Goal: Communication & Community: Answer question/provide support

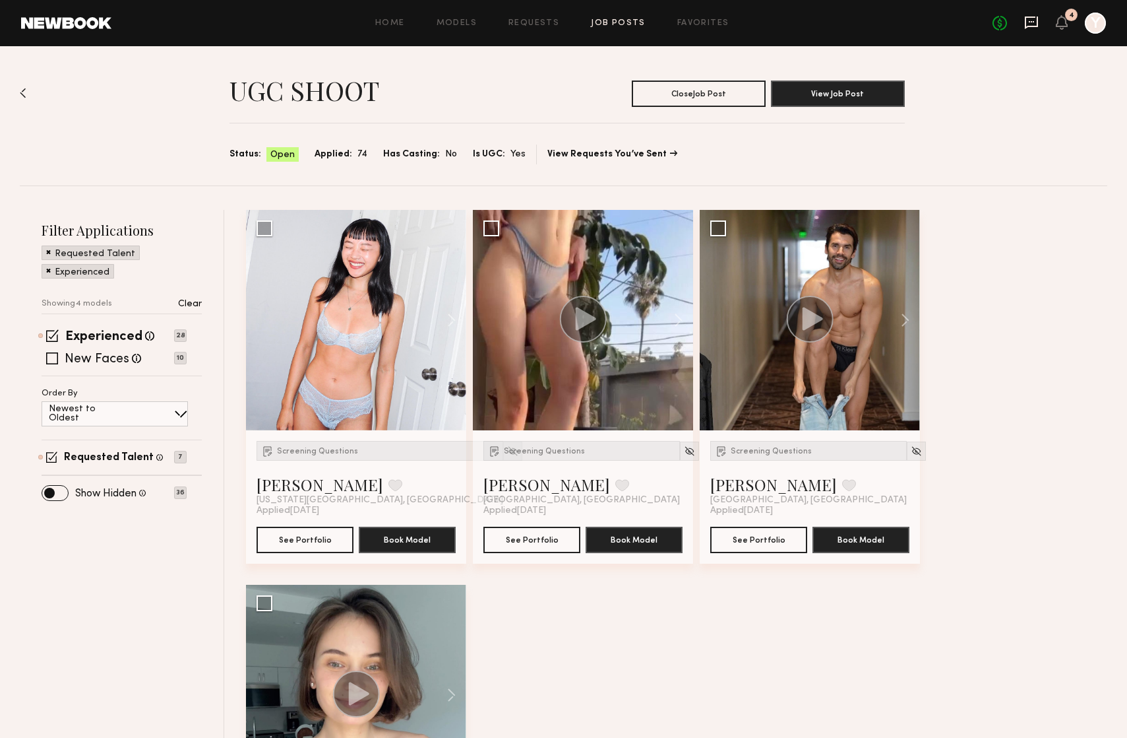
click at [1034, 19] on icon at bounding box center [1032, 22] width 15 height 15
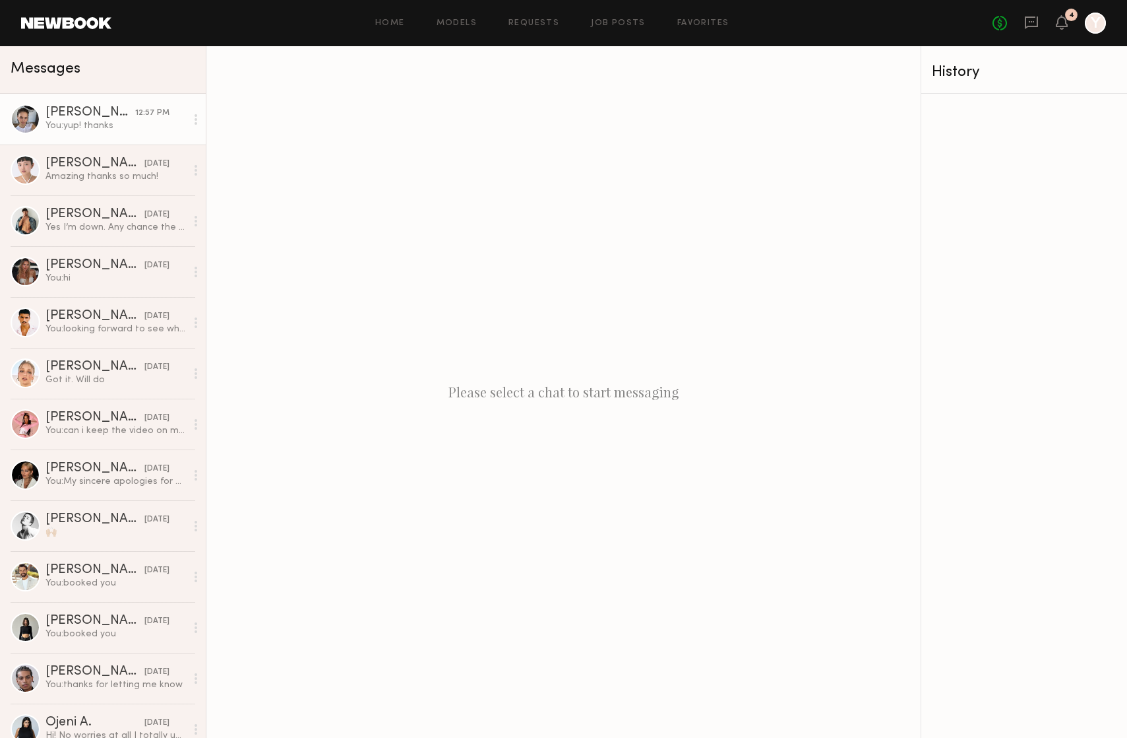
click at [95, 117] on div "[PERSON_NAME]" at bounding box center [91, 112] width 90 height 13
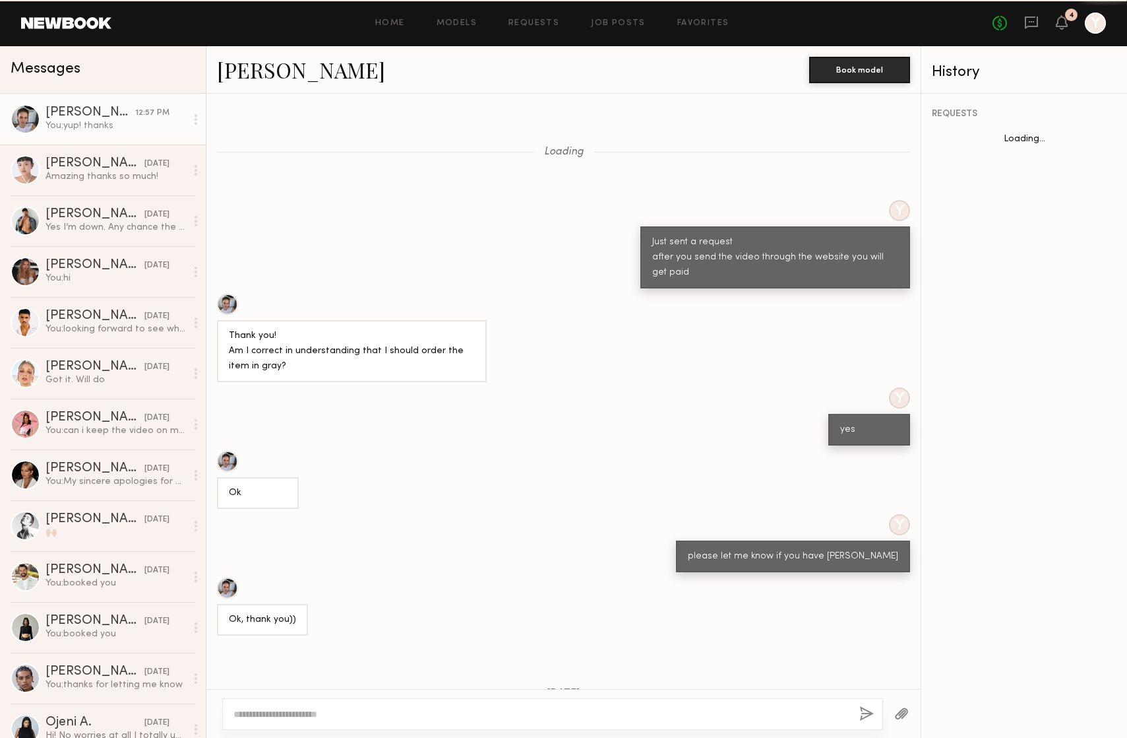
scroll to position [1426, 0]
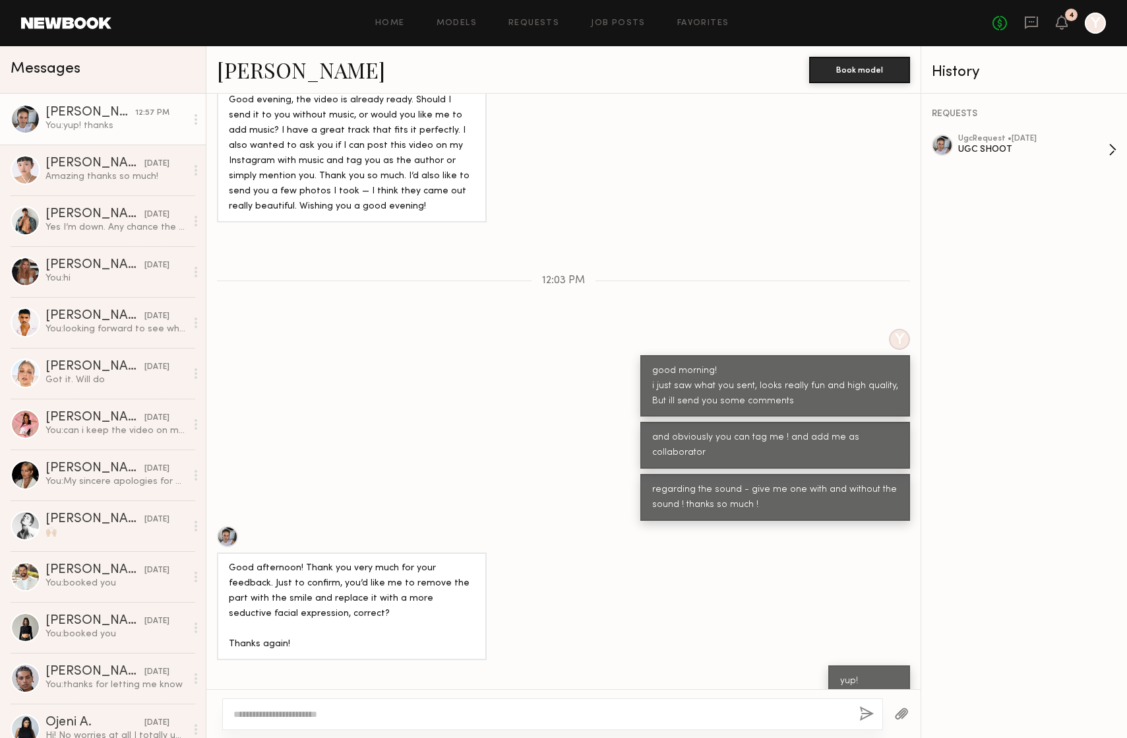
click at [981, 148] on div "UGC SHOOT" at bounding box center [1034, 149] width 150 height 13
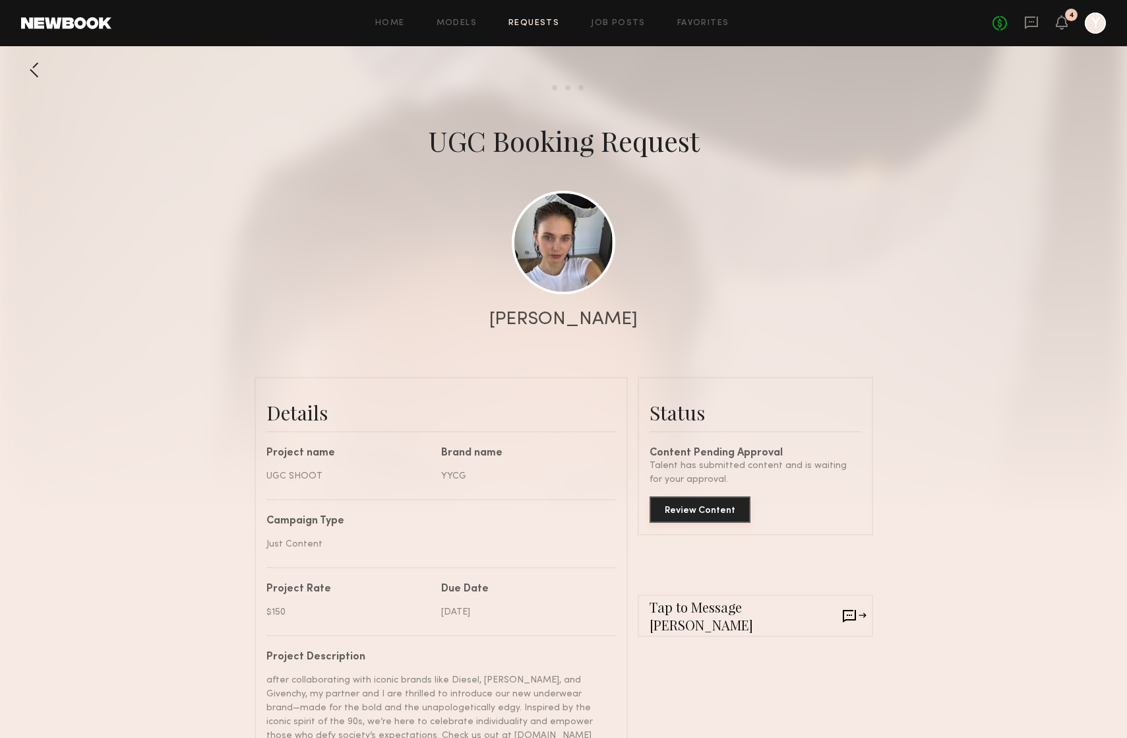
click at [701, 510] on button "Review Content" at bounding box center [700, 509] width 101 height 26
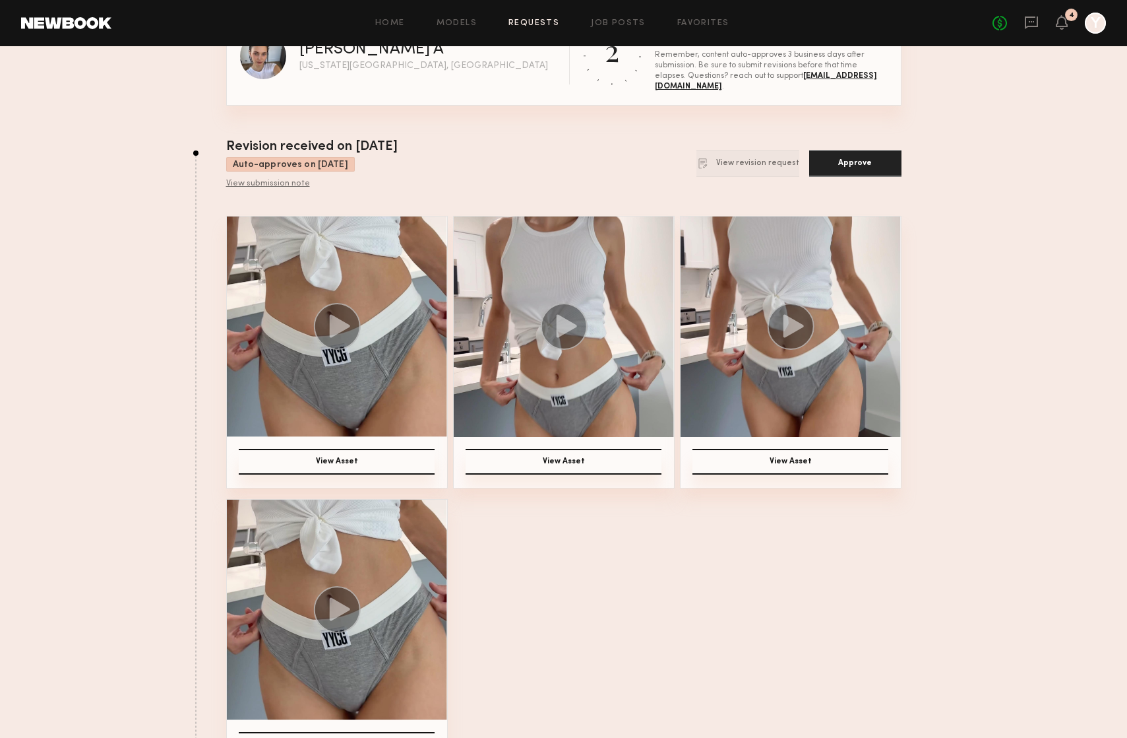
scroll to position [85, 0]
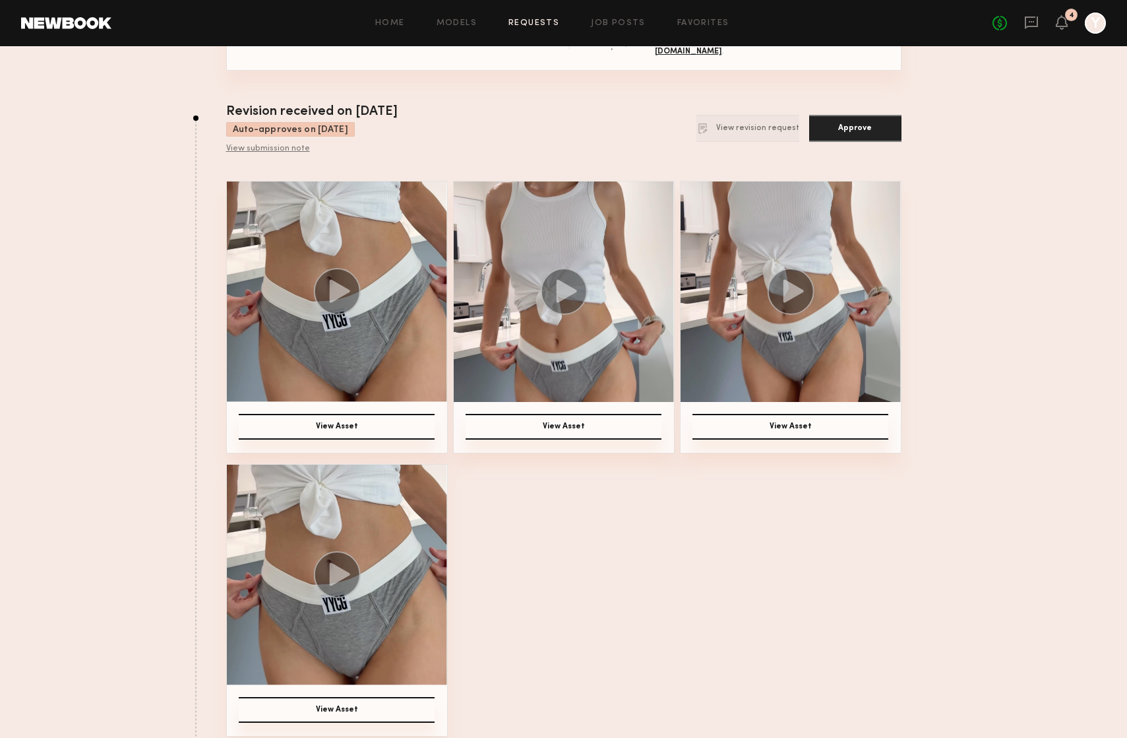
click at [393, 327] on img at bounding box center [337, 291] width 220 height 220
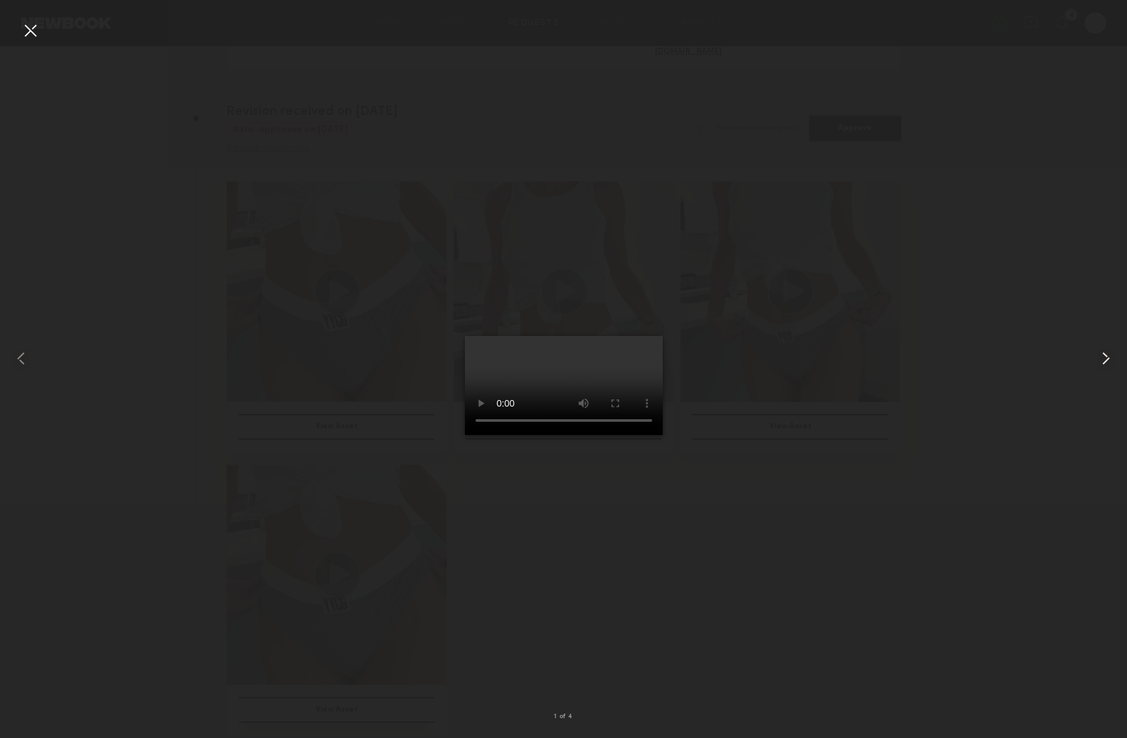
click at [1105, 356] on common-icon at bounding box center [1106, 358] width 21 height 21
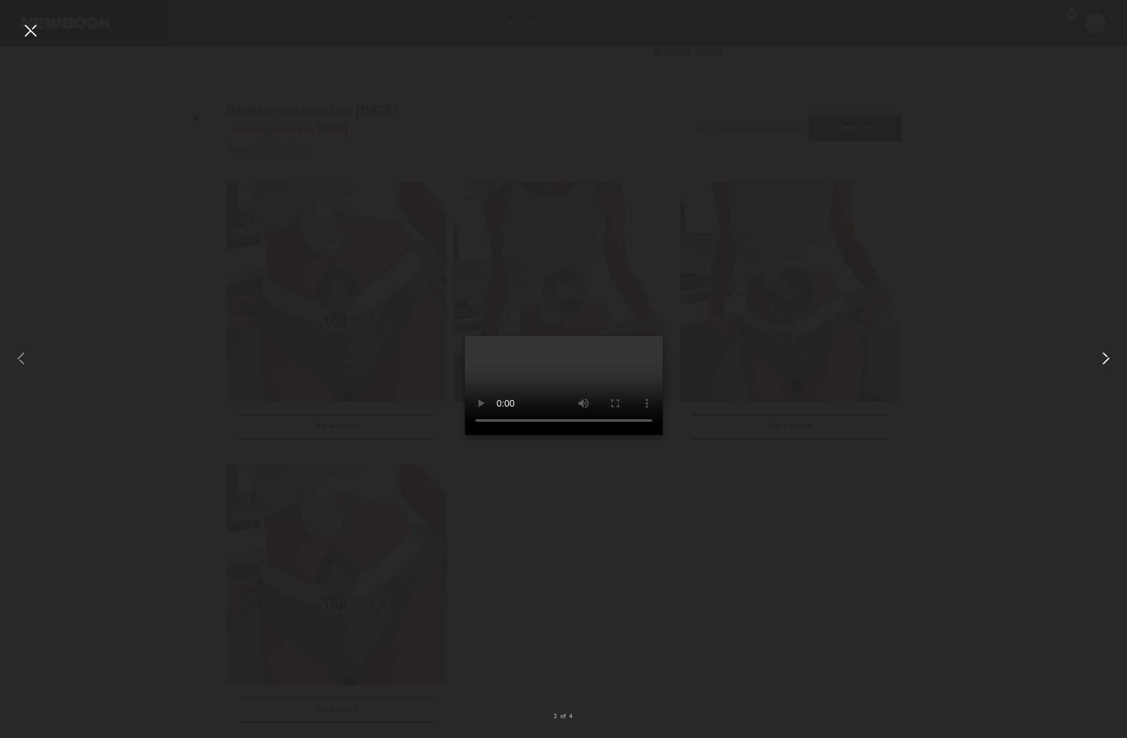
click at [1105, 356] on common-icon at bounding box center [1106, 358] width 21 height 21
click at [34, 32] on div at bounding box center [30, 30] width 21 height 21
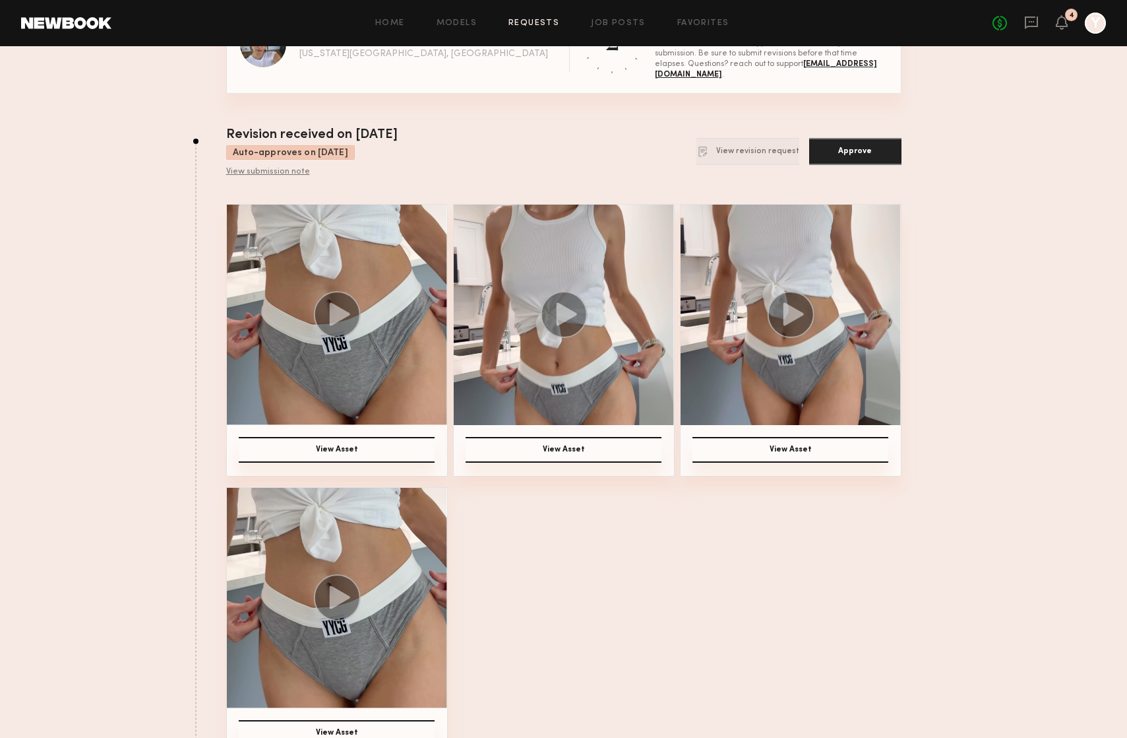
scroll to position [55, 0]
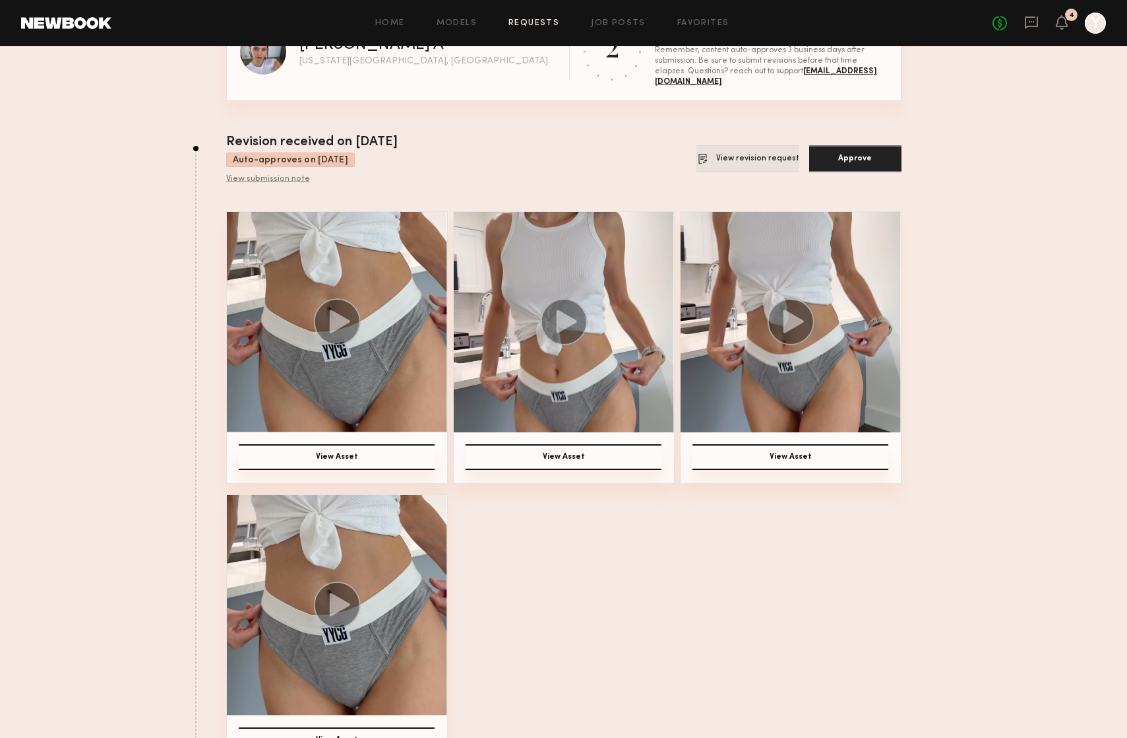
click at [762, 166] on button "View revision request" at bounding box center [748, 158] width 103 height 27
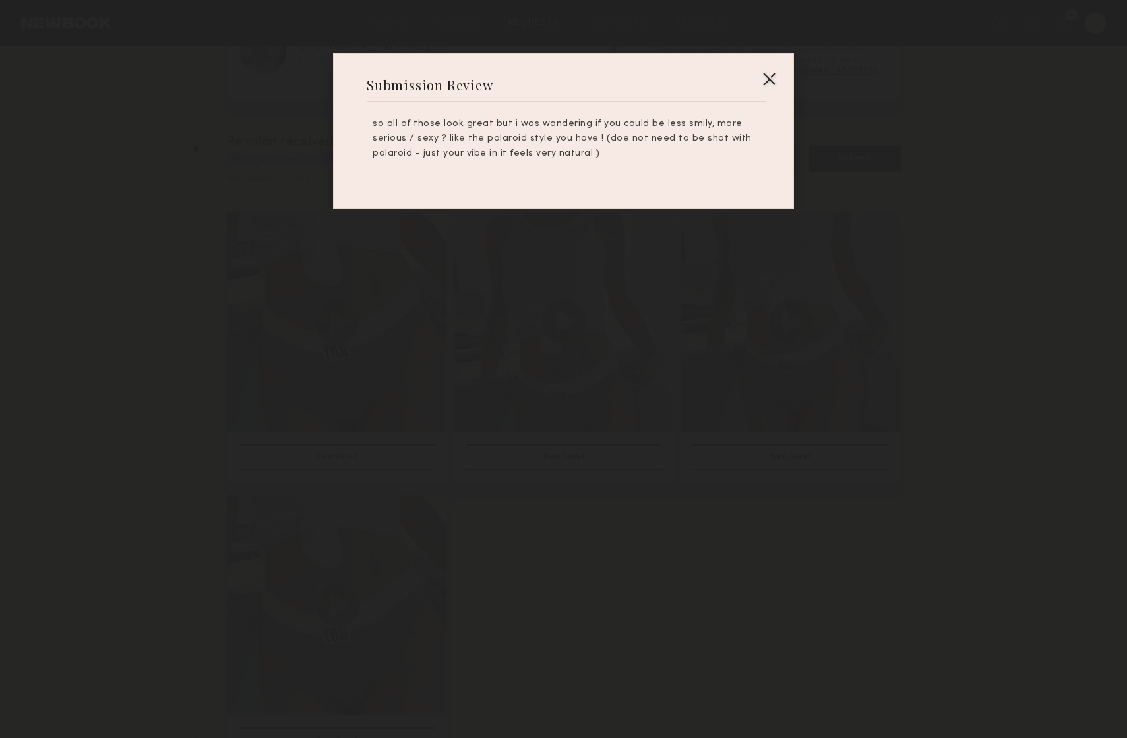
click at [768, 75] on div at bounding box center [769, 78] width 21 height 21
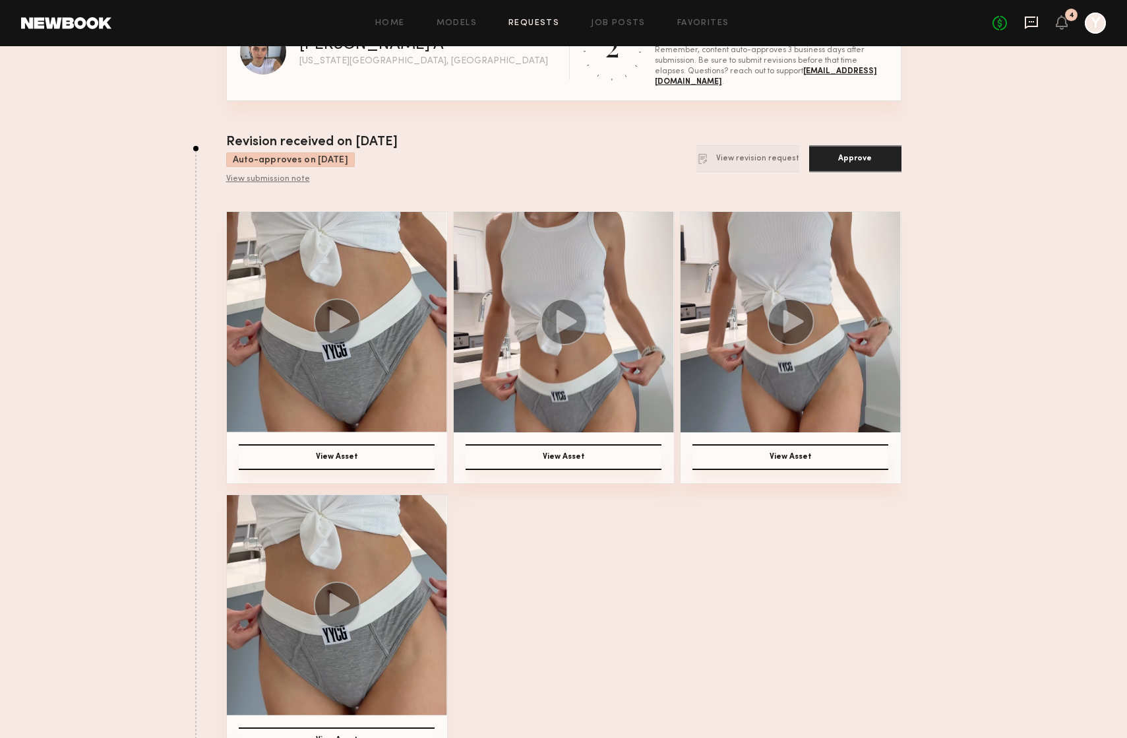
click at [1032, 18] on icon at bounding box center [1032, 22] width 15 height 15
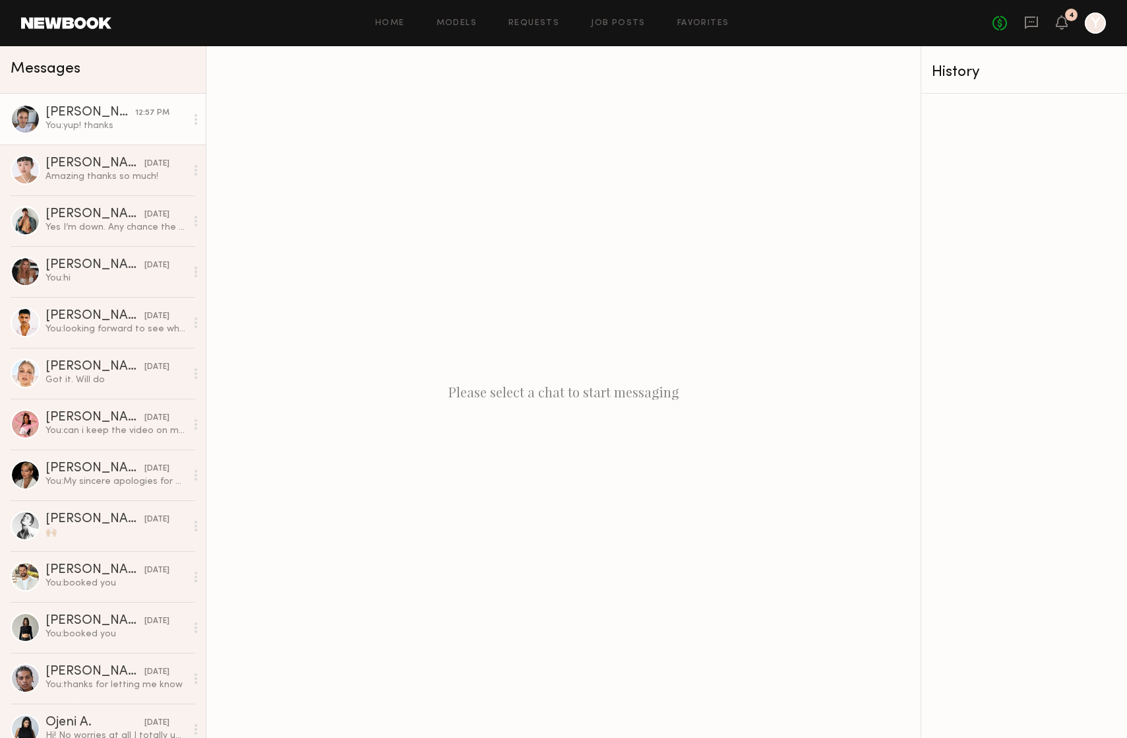
click at [133, 113] on div "[PERSON_NAME]" at bounding box center [91, 112] width 90 height 13
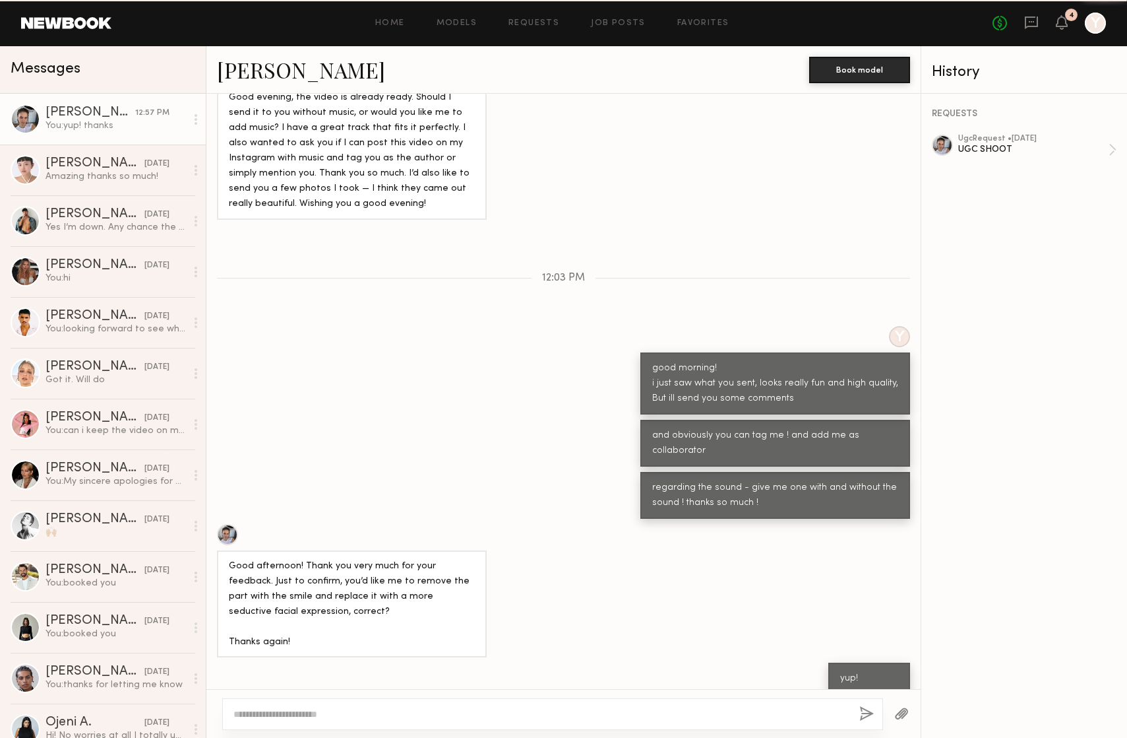
scroll to position [912, 0]
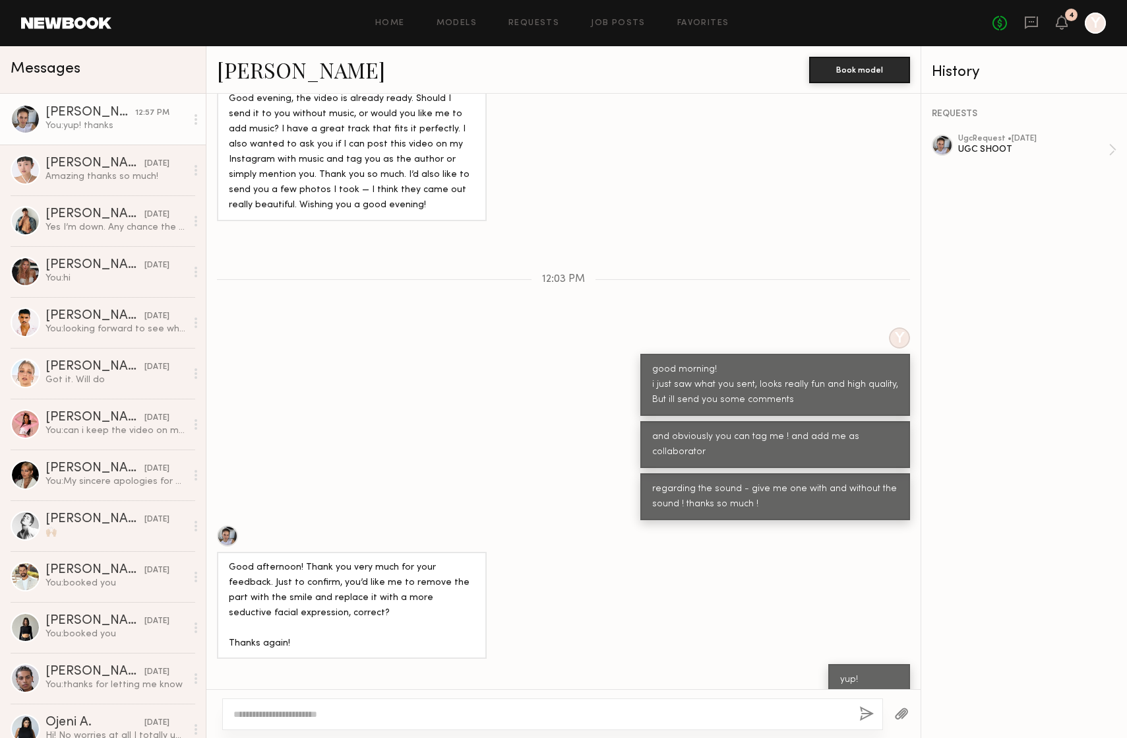
click at [515, 714] on textarea at bounding box center [542, 713] width 616 height 13
type textarea "*****"
click at [387, 722] on div at bounding box center [552, 714] width 661 height 32
click at [386, 717] on textarea at bounding box center [542, 713] width 616 height 13
type textarea "**********"
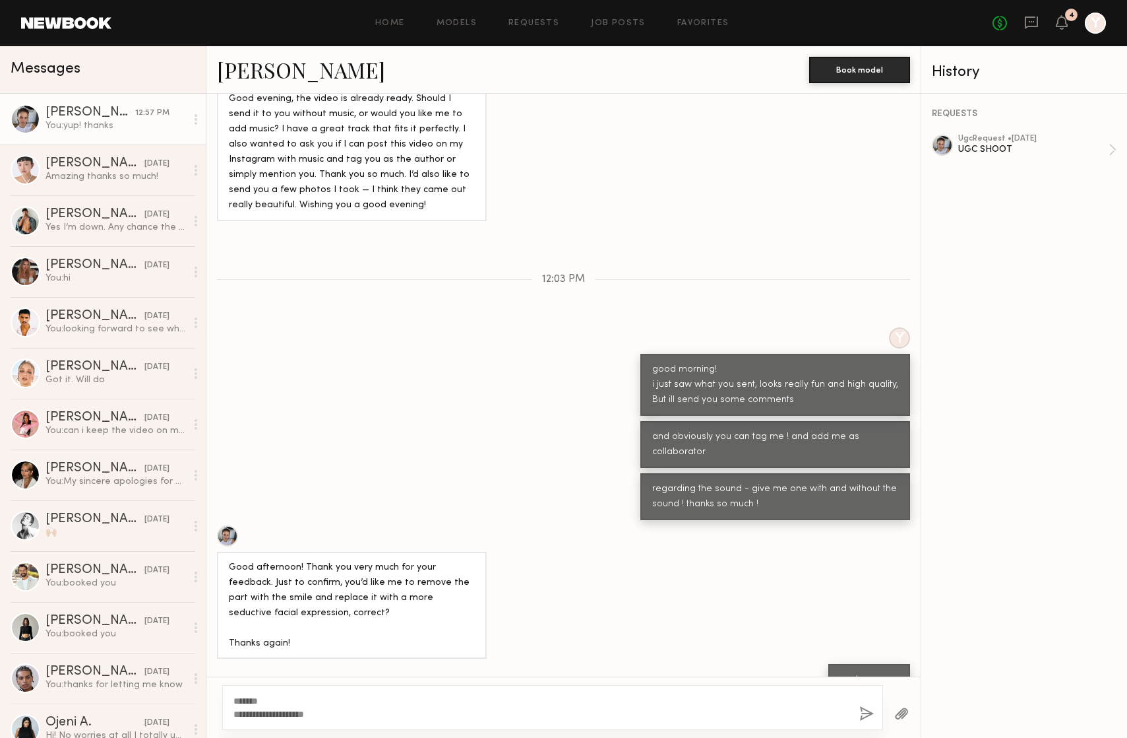
click at [864, 713] on button "button" at bounding box center [867, 714] width 15 height 16
